Goal: Transaction & Acquisition: Purchase product/service

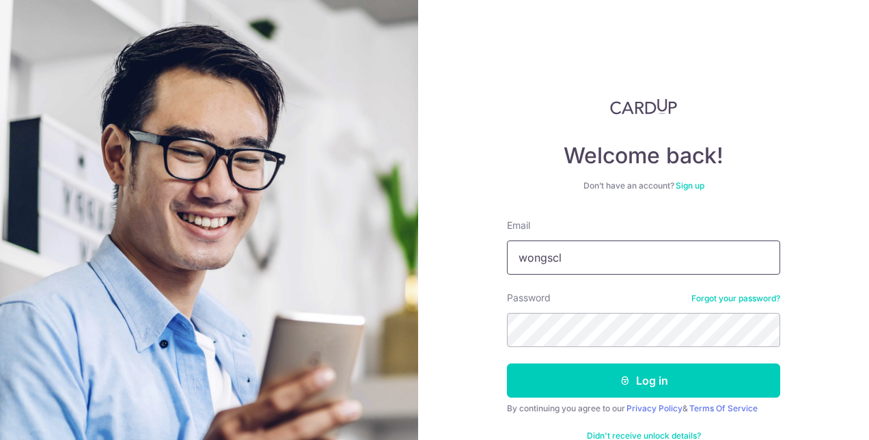
type input "[EMAIL_ADDRESS][DOMAIN_NAME]"
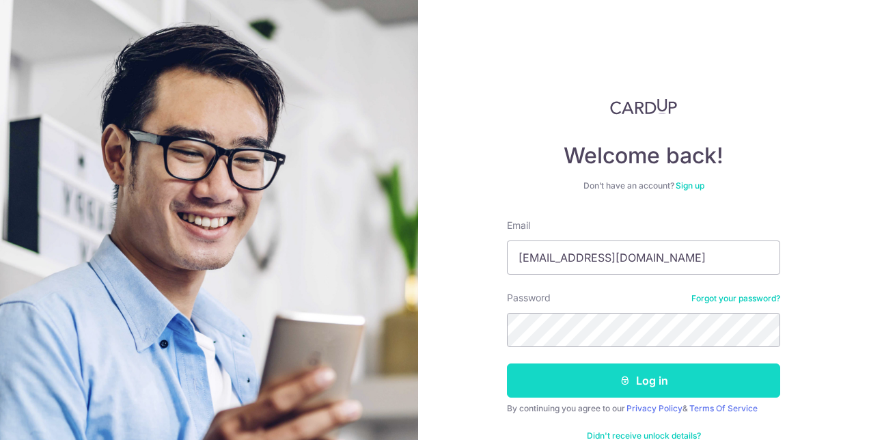
click at [666, 370] on button "Log in" at bounding box center [643, 381] width 273 height 34
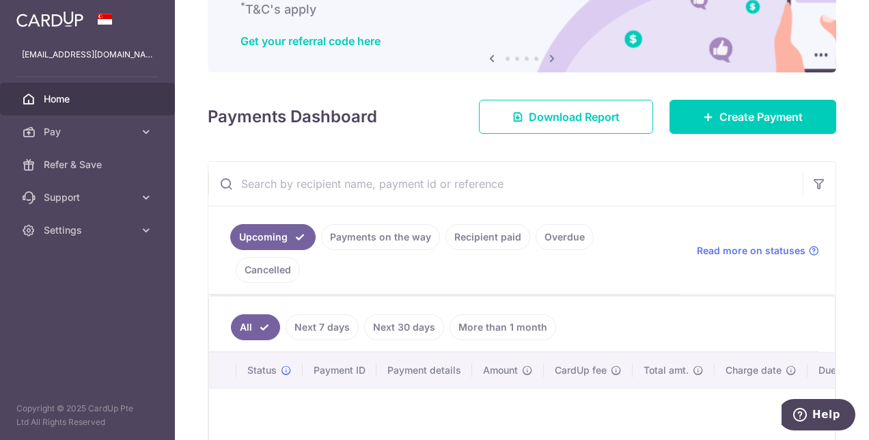
scroll to position [96, 0]
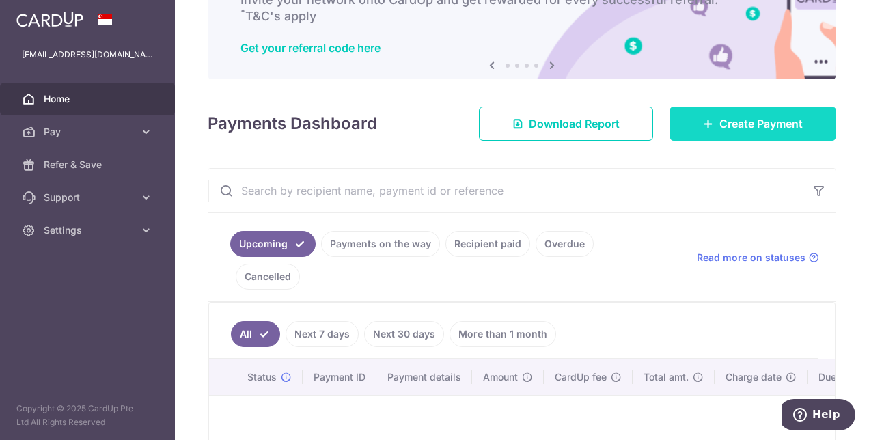
click at [740, 126] on span "Create Payment" at bounding box center [761, 123] width 83 height 16
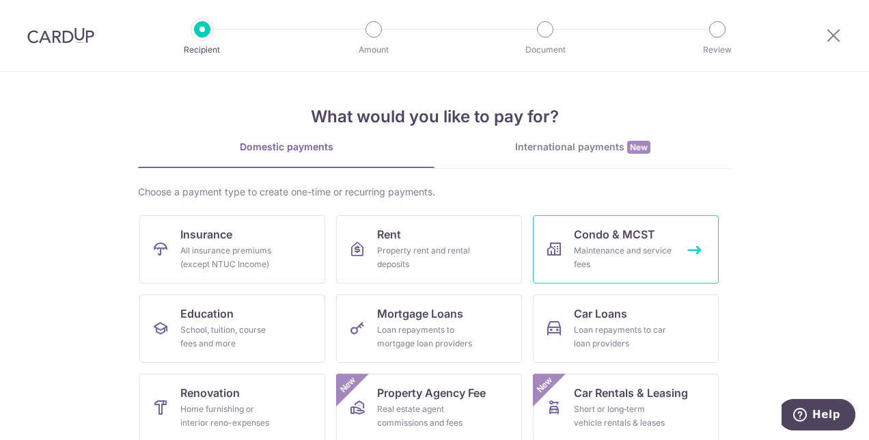
click at [578, 248] on div "Maintenance and service fees" at bounding box center [623, 257] width 98 height 27
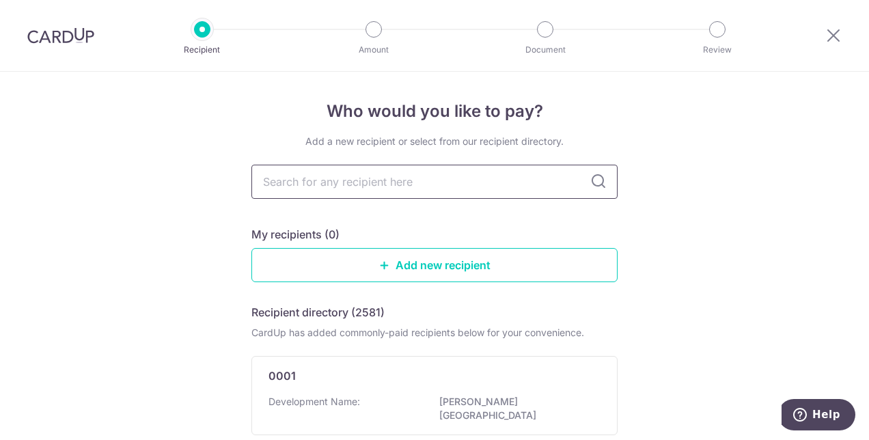
click at [527, 180] on input "text" at bounding box center [434, 182] width 366 height 34
type input "hoi up"
click at [594, 191] on input "hoi up" at bounding box center [434, 182] width 366 height 34
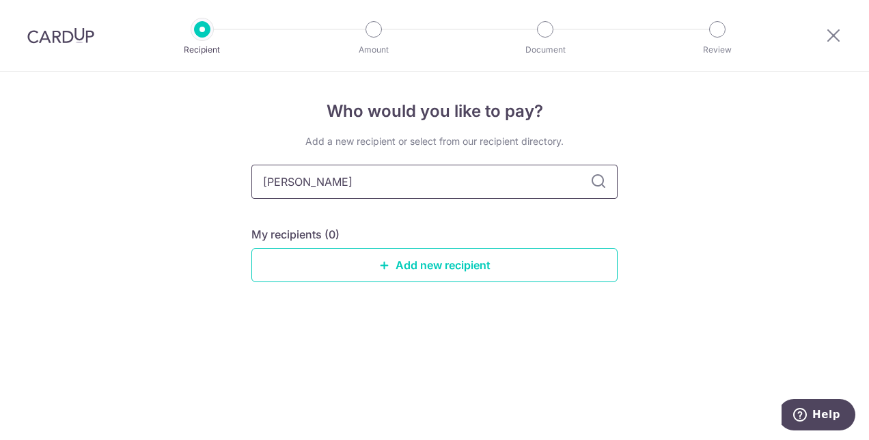
type input "hoi hup"
click at [539, 185] on input "hoi hup" at bounding box center [434, 182] width 366 height 34
click at [597, 183] on icon at bounding box center [598, 182] width 16 height 16
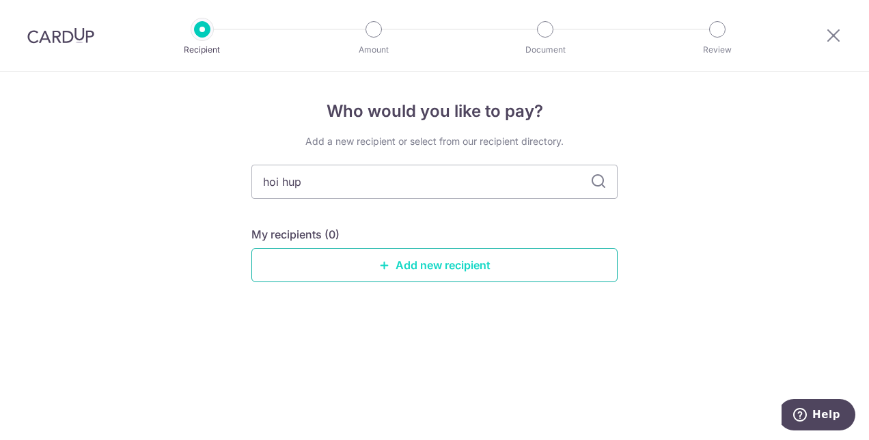
click at [338, 262] on link "Add new recipient" at bounding box center [434, 265] width 366 height 34
